Goal: Task Accomplishment & Management: Manage account settings

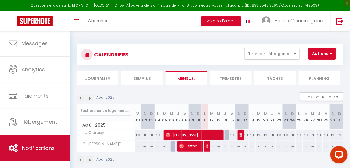
scroll to position [34, 0]
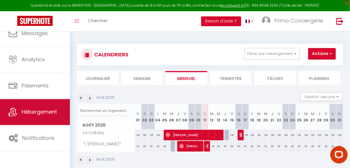
click at [39, 108] on link "Hébergement" at bounding box center [35, 112] width 70 height 26
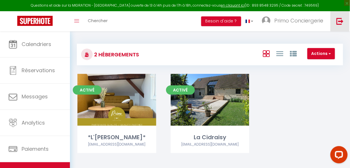
click at [343, 18] on img at bounding box center [339, 21] width 7 height 7
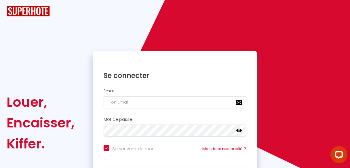
checkbox input "true"
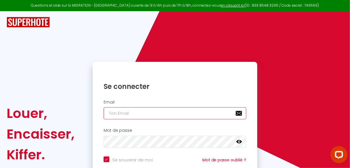
type input "[EMAIL_ADDRESS][DOMAIN_NAME]"
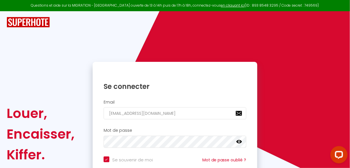
checkbox input "true"
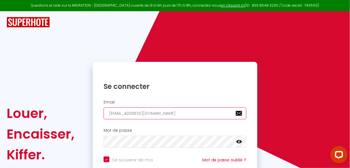
click at [137, 118] on input "[EMAIL_ADDRESS][DOMAIN_NAME]" at bounding box center [174, 113] width 143 height 12
type input "[EMAIL_ADDRESS][DOMAIN_NAME]"
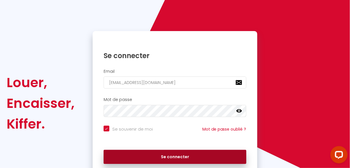
scroll to position [55, 0]
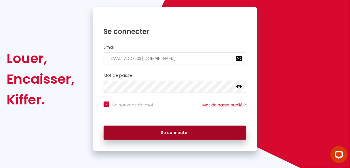
click at [170, 131] on button "Se connecter" at bounding box center [174, 133] width 143 height 14
checkbox input "true"
